Goal: Task Accomplishment & Management: Complete application form

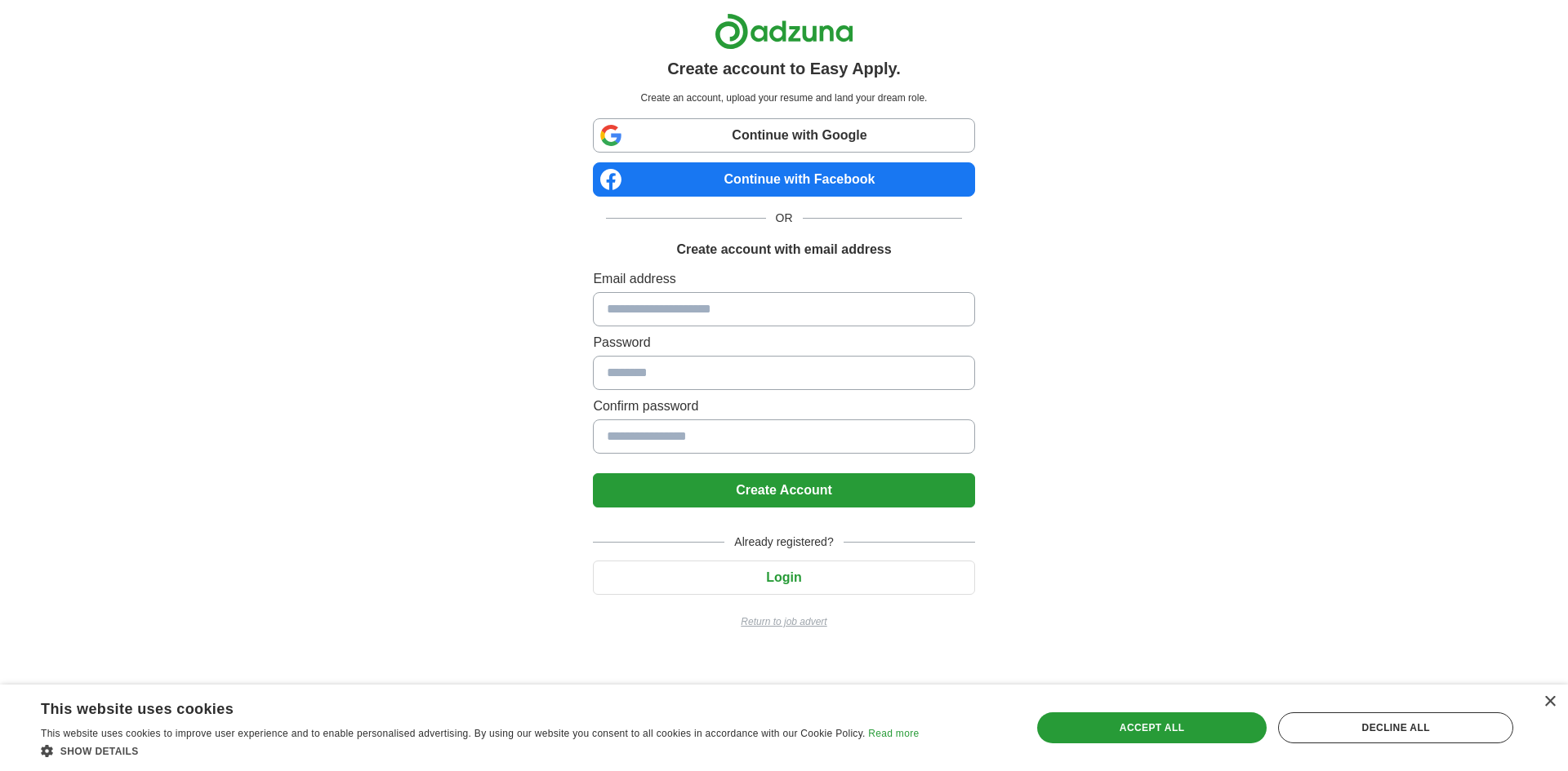
drag, startPoint x: 747, startPoint y: 314, endPoint x: 752, endPoint y: 249, distance: 65.2
click at [747, 313] on input at bounding box center [784, 309] width 381 height 35
click at [768, 129] on link "Continue with Google" at bounding box center [784, 136] width 381 height 35
click at [778, 304] on input at bounding box center [784, 309] width 381 height 35
click at [1119, 290] on div "Create account to Easy Apply. Create an account, upload your resume and land yo…" at bounding box center [784, 327] width 1019 height 656
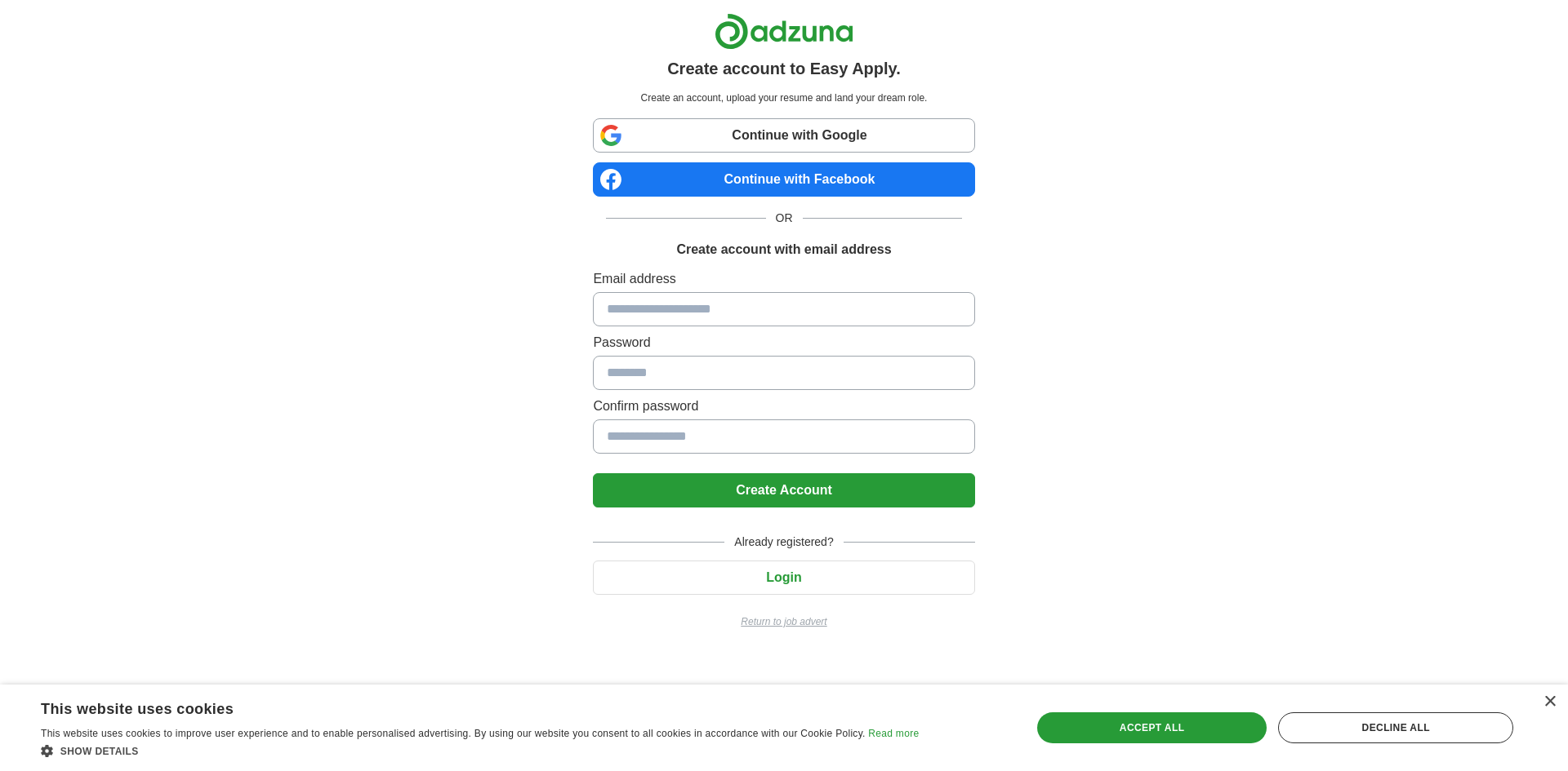
click at [855, 120] on link "Continue with Google" at bounding box center [784, 136] width 381 height 35
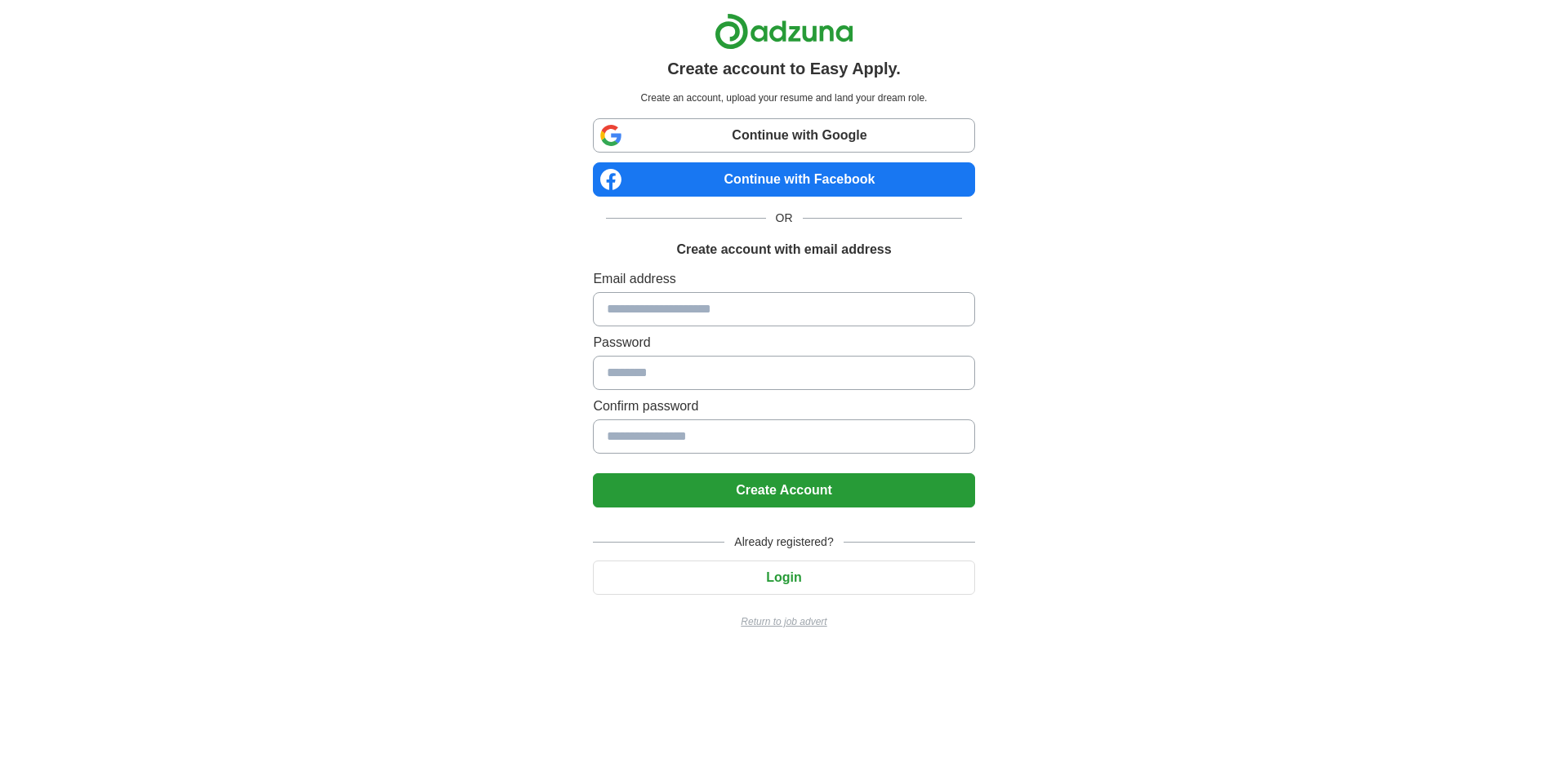
click at [758, 142] on link "Continue with Google" at bounding box center [784, 136] width 381 height 35
